Goal: Find specific page/section: Find specific page/section

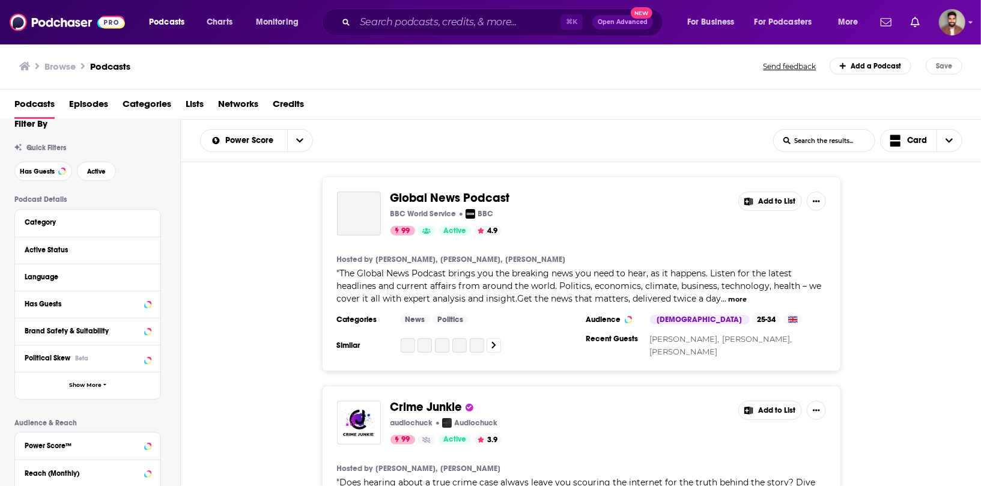
scroll to position [8, 0]
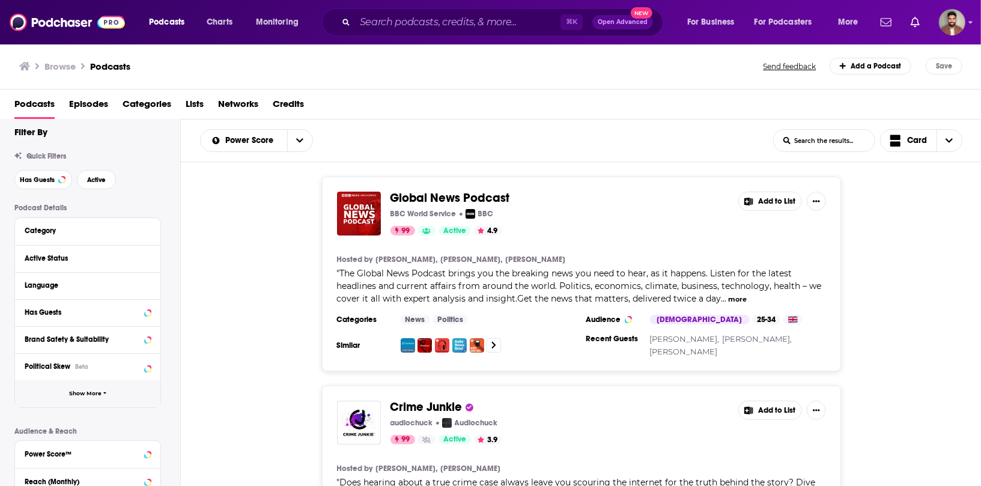
click at [60, 392] on button "Show More" at bounding box center [87, 393] width 145 height 27
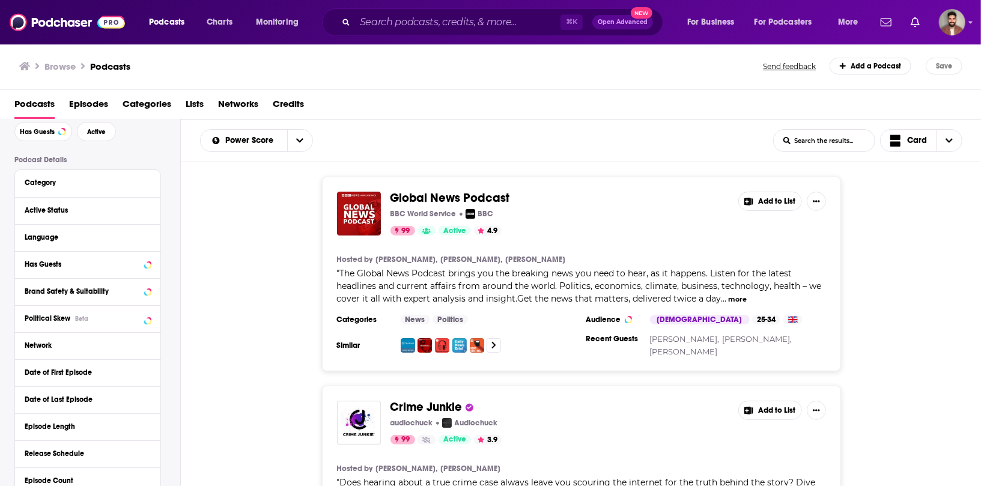
scroll to position [68, 0]
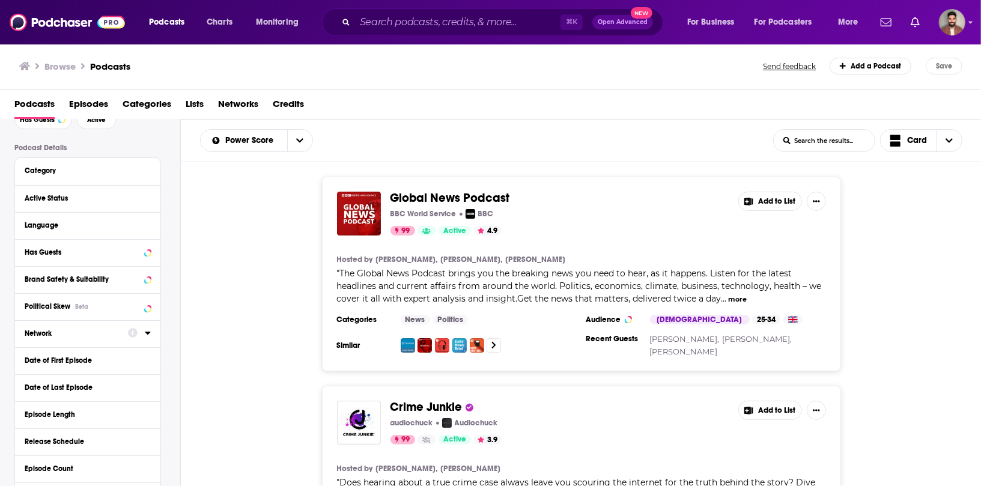
click at [141, 332] on div at bounding box center [139, 333] width 23 height 15
drag, startPoint x: 147, startPoint y: 334, endPoint x: 118, endPoint y: 332, distance: 28.9
click at [147, 334] on icon at bounding box center [148, 333] width 6 height 10
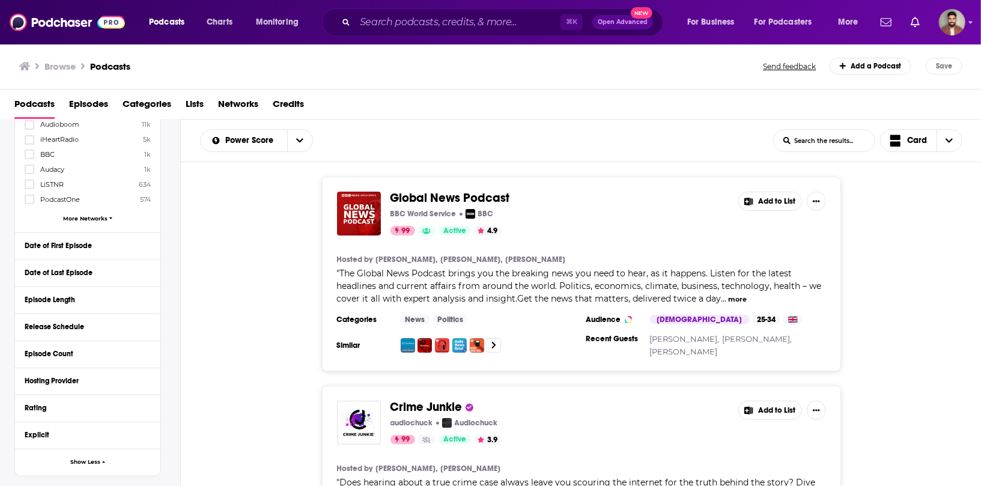
scroll to position [350, 0]
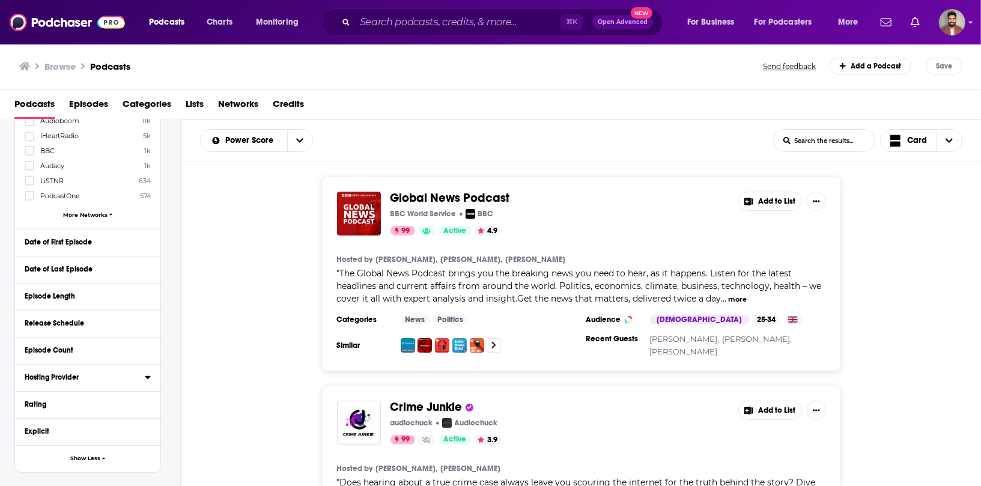
click at [147, 377] on icon at bounding box center [148, 378] width 6 height 10
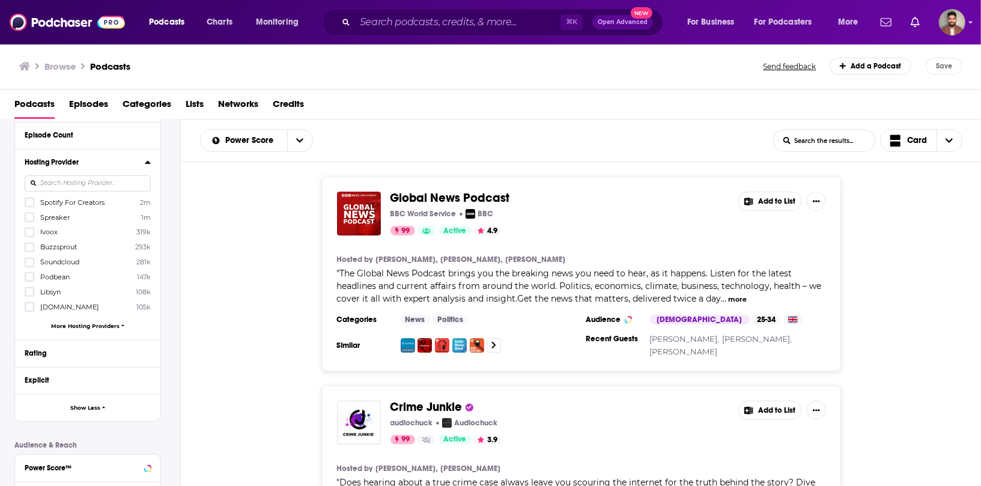
scroll to position [569, 0]
click at [66, 322] on span "More Hosting Providers" at bounding box center [85, 322] width 69 height 7
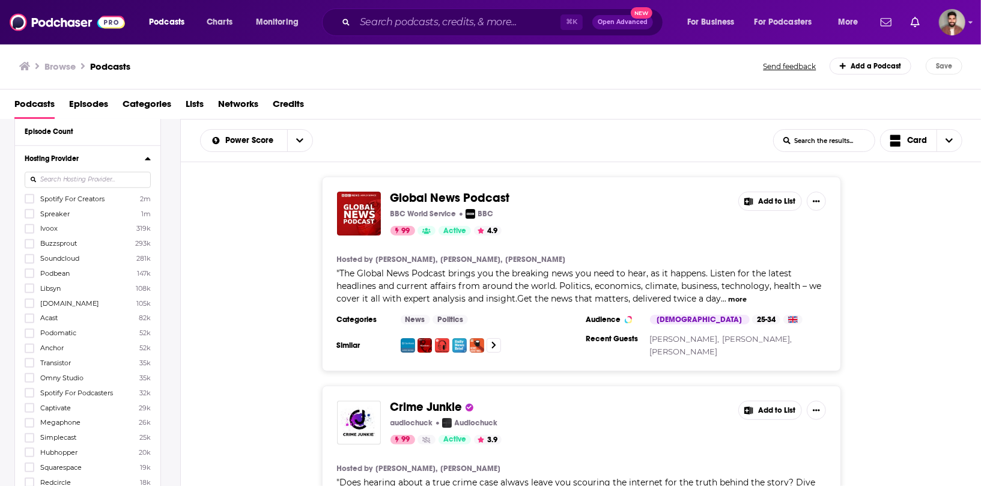
click at [34, 317] on div at bounding box center [31, 318] width 12 height 10
click at [29, 322] on input "multiSelectOption-Acast-8" at bounding box center [29, 322] width 0 height 0
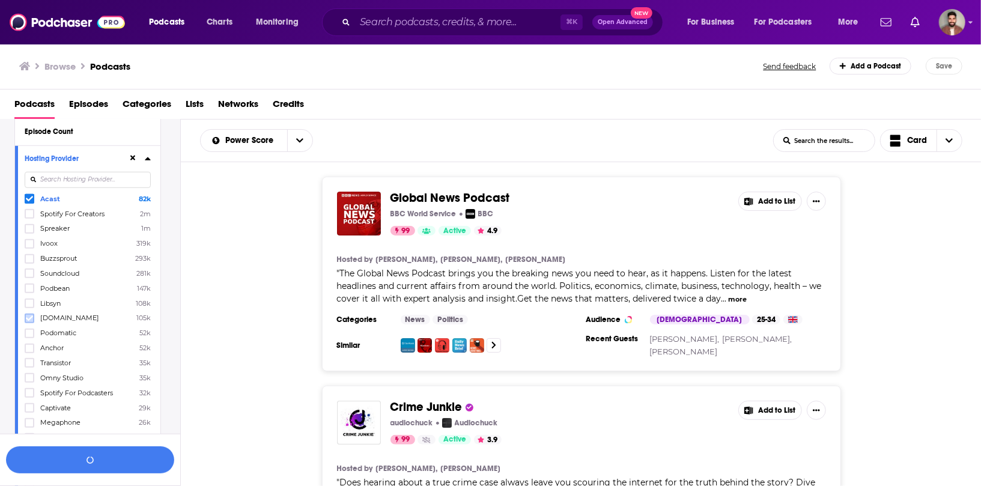
click at [31, 317] on icon at bounding box center [29, 318] width 7 height 7
click at [28, 191] on div at bounding box center [88, 180] width 126 height 28
click at [28, 195] on icon at bounding box center [29, 198] width 7 height 7
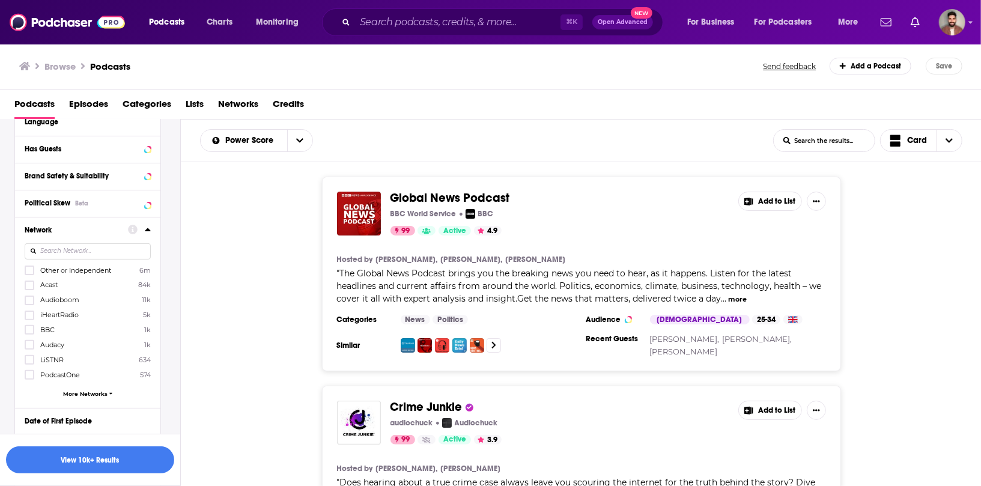
scroll to position [0, 0]
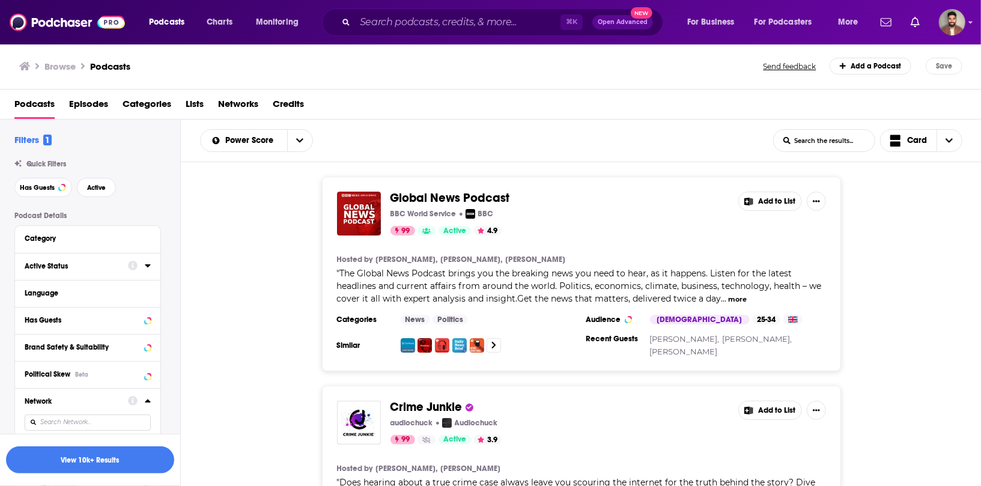
click at [47, 268] on div "Active Status" at bounding box center [73, 266] width 96 height 8
